Goal: Information Seeking & Learning: Learn about a topic

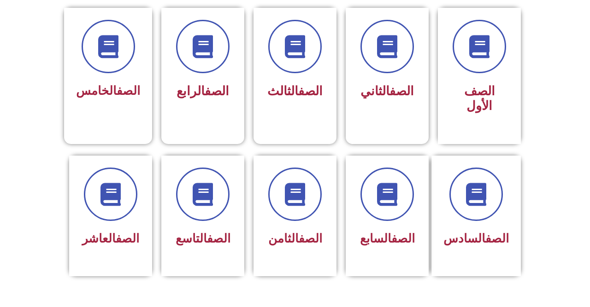
scroll to position [258, 0]
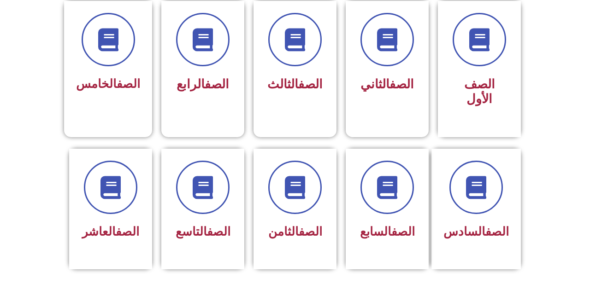
click at [197, 240] on div "الصف التاسع" at bounding box center [202, 232] width 59 height 23
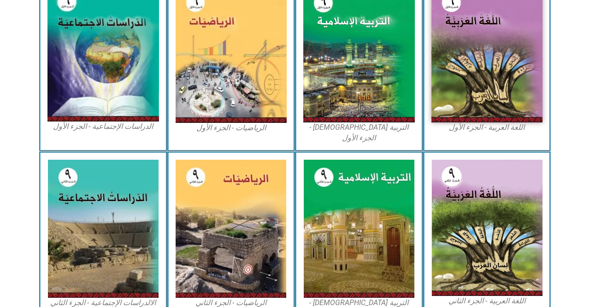
scroll to position [335, 0]
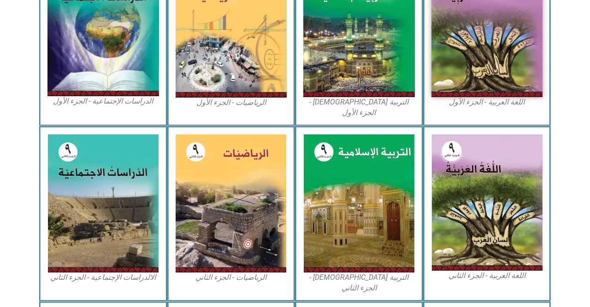
click at [118, 39] on img at bounding box center [103, 27] width 112 height 137
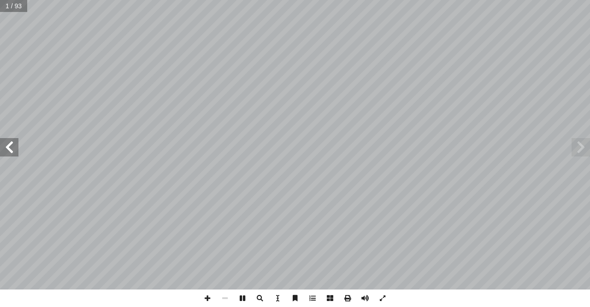
click at [9, 144] on span at bounding box center [9, 147] width 18 height 18
click at [13, 149] on span at bounding box center [9, 147] width 18 height 18
click at [586, 154] on span at bounding box center [580, 147] width 18 height 18
click at [582, 139] on span at bounding box center [580, 147] width 18 height 18
click at [5, 141] on span at bounding box center [9, 147] width 18 height 18
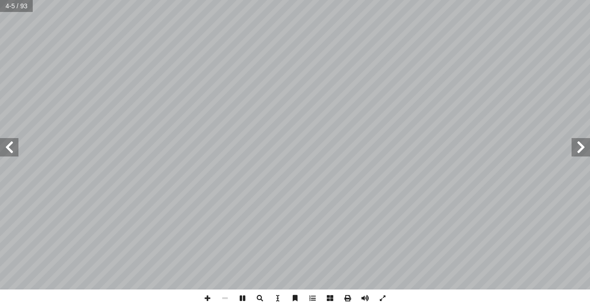
click at [16, 148] on span at bounding box center [9, 147] width 18 height 18
click at [2, 155] on span at bounding box center [9, 147] width 18 height 18
click at [583, 149] on span at bounding box center [580, 147] width 18 height 18
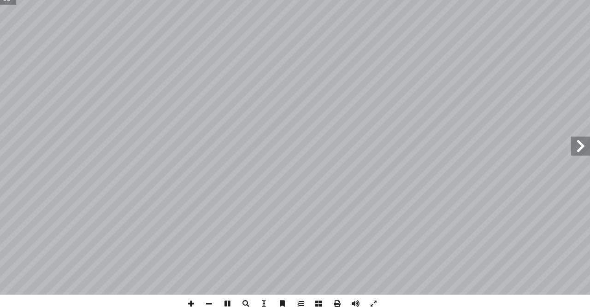
click at [584, 152] on span at bounding box center [580, 147] width 18 height 18
click at [585, 152] on span at bounding box center [580, 147] width 18 height 18
click at [585, 155] on span at bounding box center [580, 147] width 18 height 18
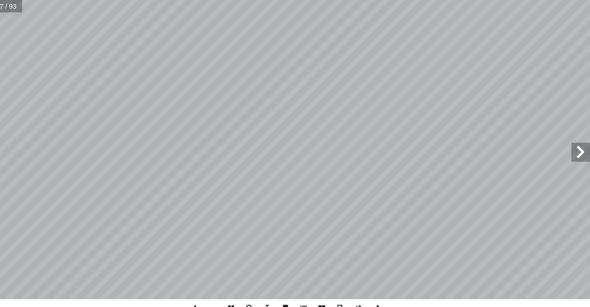
click at [585, 151] on span at bounding box center [580, 147] width 18 height 18
click at [581, 147] on span at bounding box center [580, 147] width 18 height 18
click at [579, 146] on span at bounding box center [580, 147] width 18 height 18
click at [577, 147] on span at bounding box center [580, 147] width 18 height 18
click at [576, 144] on span at bounding box center [580, 147] width 18 height 18
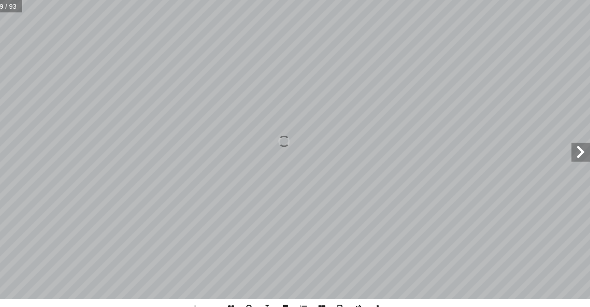
click at [586, 149] on span at bounding box center [580, 147] width 18 height 18
click at [587, 150] on span at bounding box center [580, 147] width 18 height 18
click at [589, 151] on span at bounding box center [580, 147] width 18 height 18
click at [579, 151] on span at bounding box center [580, 147] width 18 height 18
click at [580, 152] on span at bounding box center [580, 147] width 18 height 18
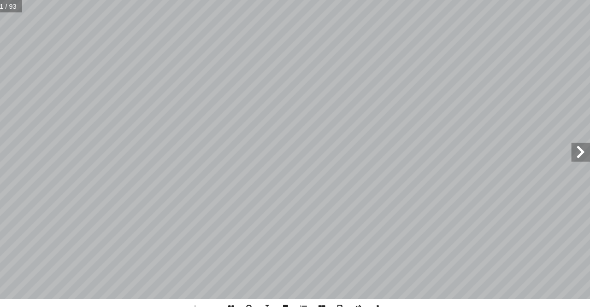
click at [583, 153] on span at bounding box center [580, 147] width 18 height 18
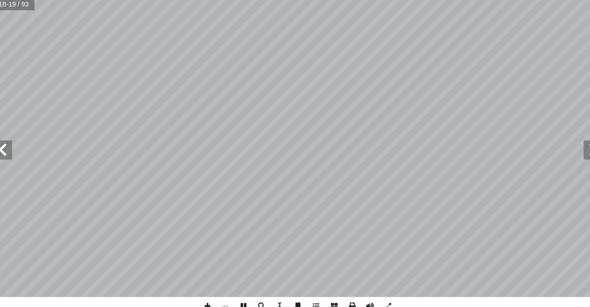
click at [580, 157] on span at bounding box center [580, 147] width 18 height 18
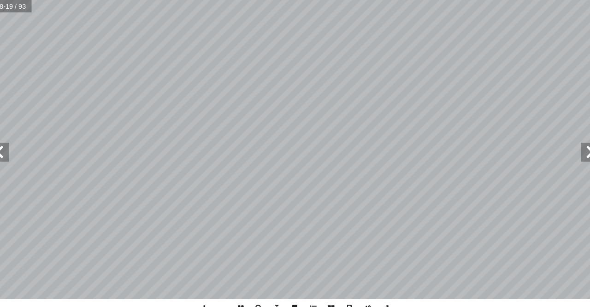
click at [580, 157] on span at bounding box center [580, 147] width 18 height 18
click at [573, 157] on span at bounding box center [580, 147] width 18 height 18
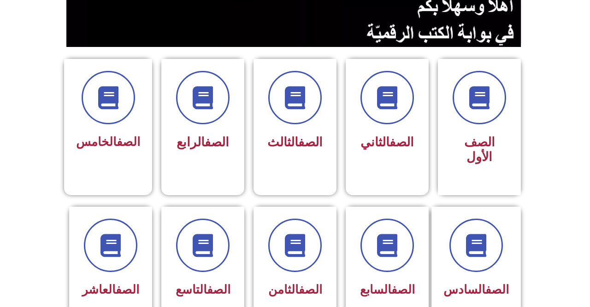
click at [203, 268] on span at bounding box center [202, 245] width 53 height 53
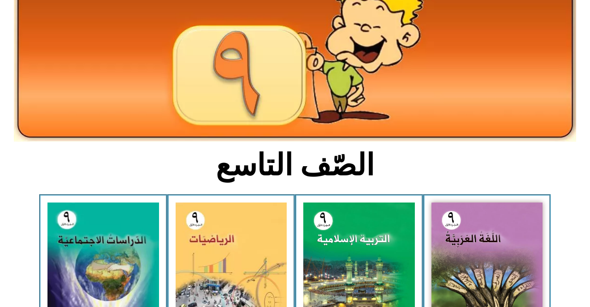
scroll to position [85, 0]
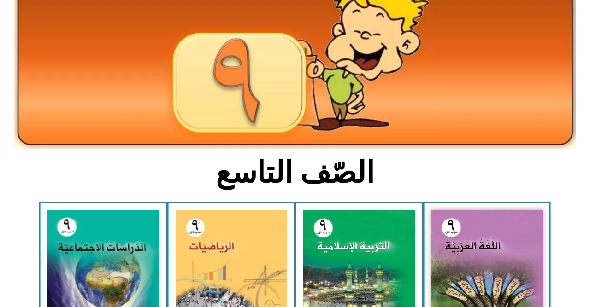
click at [115, 294] on img at bounding box center [103, 278] width 112 height 137
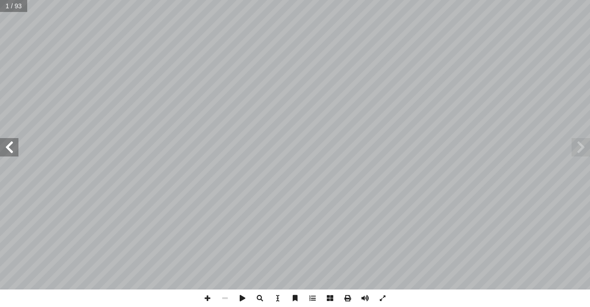
click at [3, 147] on span at bounding box center [9, 147] width 18 height 18
click at [17, 142] on span at bounding box center [9, 147] width 18 height 18
click at [12, 141] on span at bounding box center [9, 147] width 18 height 18
click at [7, 145] on span at bounding box center [9, 147] width 18 height 18
click at [12, 148] on span at bounding box center [9, 147] width 18 height 18
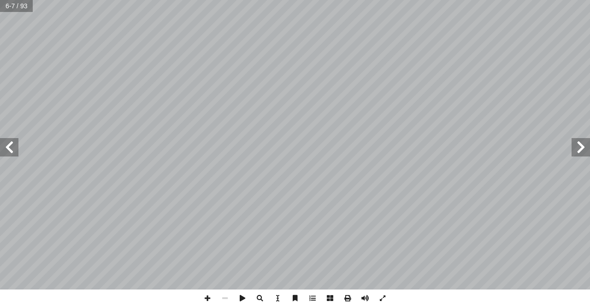
click at [10, 154] on span at bounding box center [9, 147] width 18 height 18
click at [16, 149] on span at bounding box center [9, 147] width 18 height 18
click at [0, 148] on span at bounding box center [9, 147] width 18 height 18
click at [587, 148] on span at bounding box center [580, 147] width 18 height 18
click at [582, 148] on span at bounding box center [580, 147] width 18 height 18
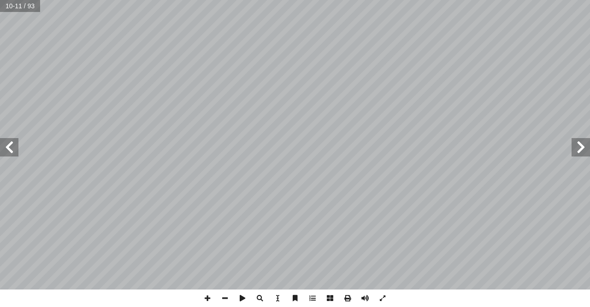
click at [574, 147] on span at bounding box center [580, 147] width 18 height 18
click at [12, 151] on span at bounding box center [9, 147] width 18 height 18
click at [12, 148] on span at bounding box center [9, 147] width 18 height 18
click at [6, 147] on span at bounding box center [9, 147] width 18 height 18
click at [579, 150] on span at bounding box center [580, 147] width 18 height 18
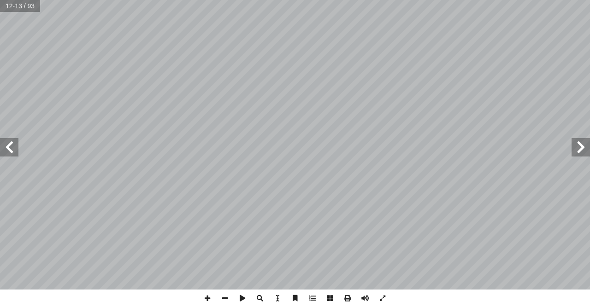
click at [2, 149] on span at bounding box center [9, 147] width 18 height 18
click at [579, 155] on span at bounding box center [580, 147] width 18 height 18
click at [11, 152] on span at bounding box center [9, 147] width 18 height 18
click at [586, 144] on span at bounding box center [580, 147] width 18 height 18
click at [586, 149] on span at bounding box center [580, 147] width 18 height 18
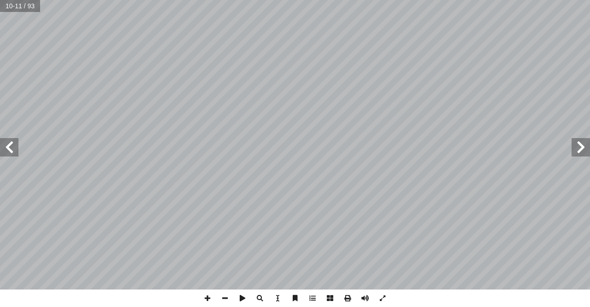
click at [575, 156] on span at bounding box center [580, 147] width 18 height 18
click at [12, 149] on span at bounding box center [9, 147] width 18 height 18
click at [12, 146] on span at bounding box center [9, 147] width 18 height 18
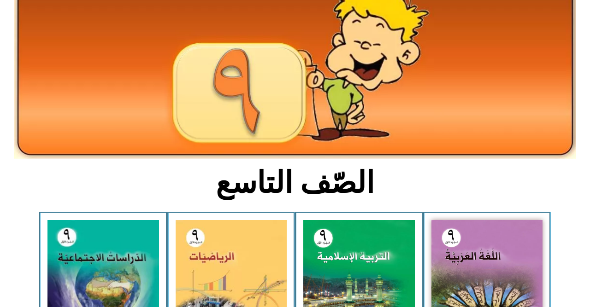
click at [107, 238] on img at bounding box center [103, 288] width 112 height 137
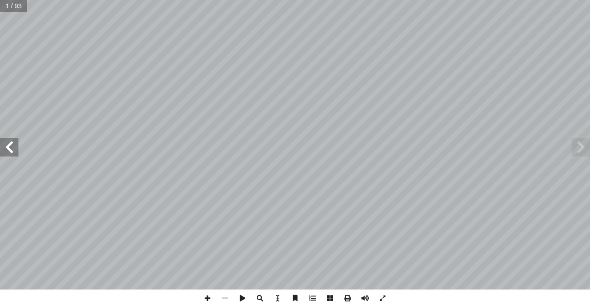
click at [18, 147] on span at bounding box center [9, 147] width 18 height 18
click at [2, 139] on span at bounding box center [9, 147] width 18 height 18
click at [14, 138] on span at bounding box center [9, 147] width 18 height 18
click at [3, 145] on span at bounding box center [9, 147] width 18 height 18
click at [5, 146] on span at bounding box center [9, 147] width 18 height 18
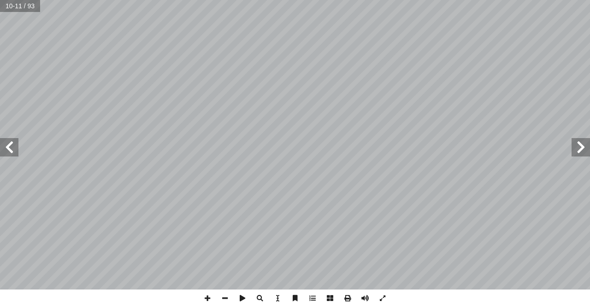
click at [0, 147] on span at bounding box center [9, 147] width 18 height 18
click at [582, 150] on span at bounding box center [580, 147] width 18 height 18
click at [589, 145] on span at bounding box center [580, 147] width 18 height 18
click at [11, 147] on span at bounding box center [9, 147] width 18 height 18
click at [7, 146] on span at bounding box center [9, 147] width 18 height 18
